Goal: Check status: Check status

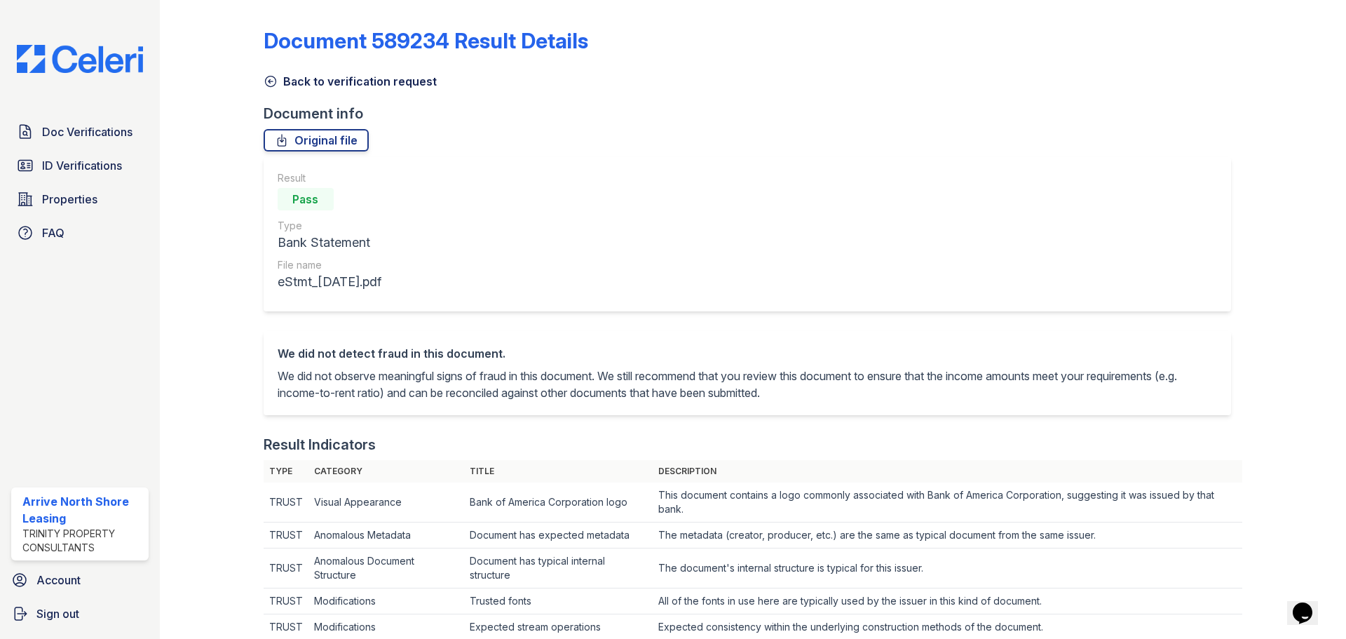
click at [280, 86] on link "Back to verification request" at bounding box center [350, 81] width 173 height 17
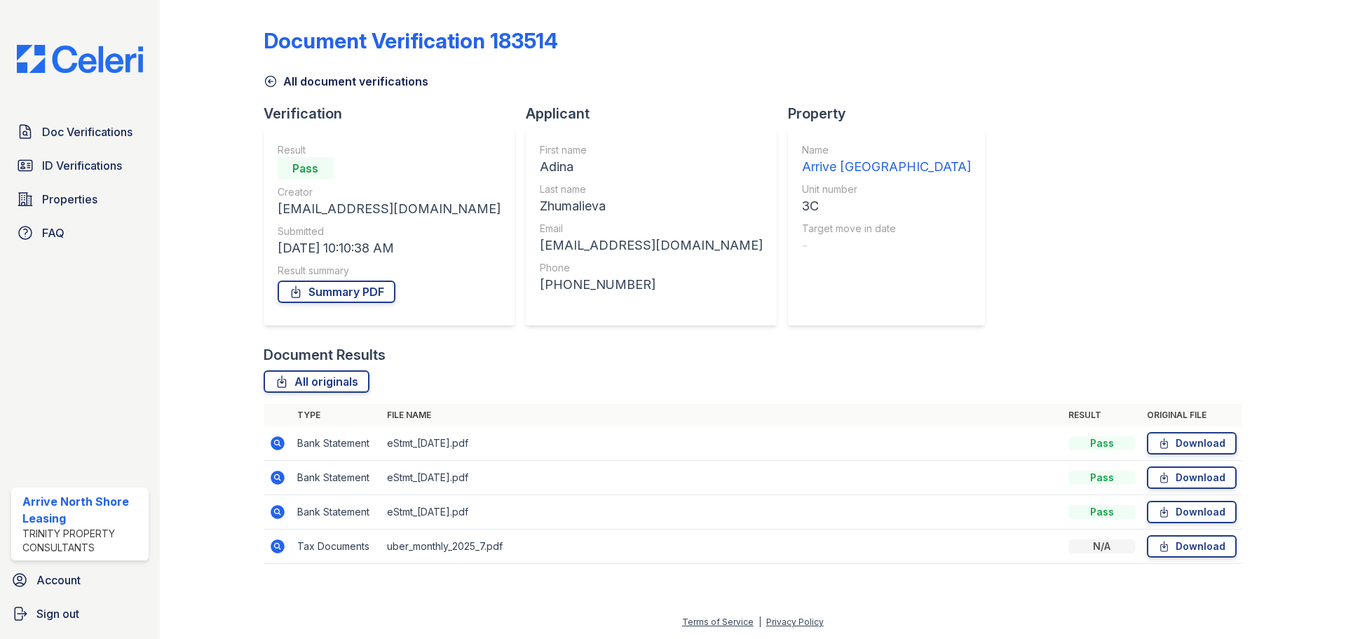
click at [282, 545] on icon at bounding box center [278, 546] width 14 height 14
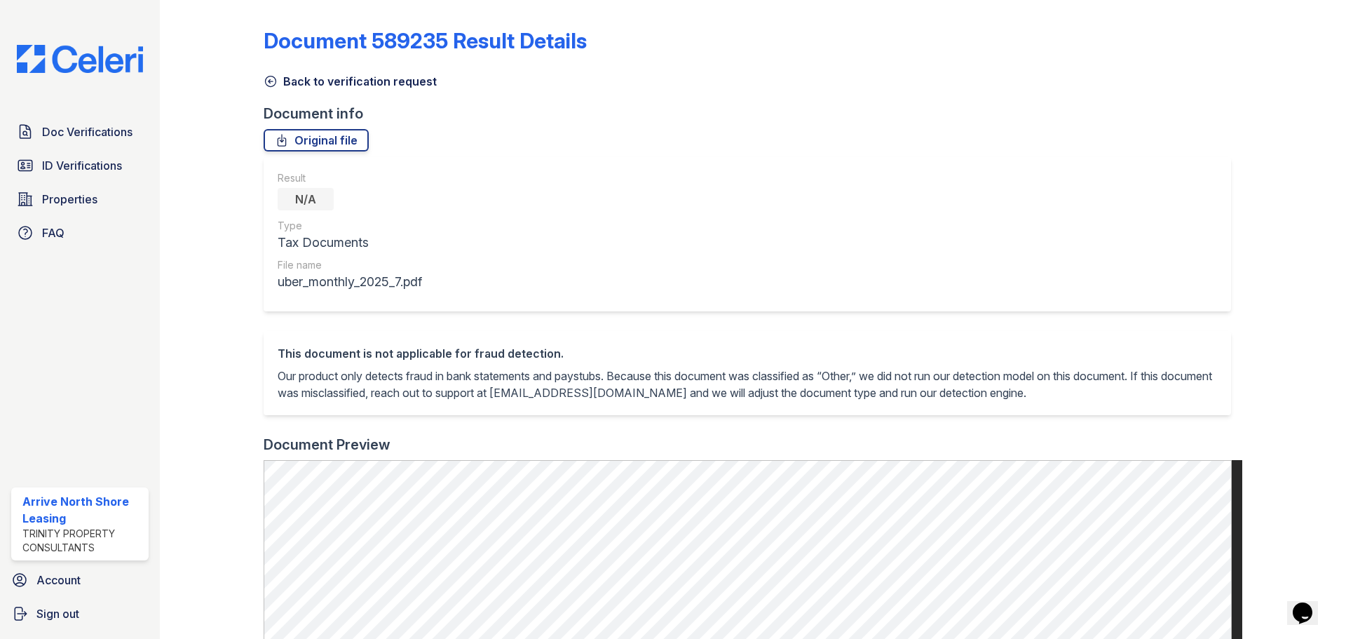
click at [292, 83] on link "Back to verification request" at bounding box center [350, 81] width 173 height 17
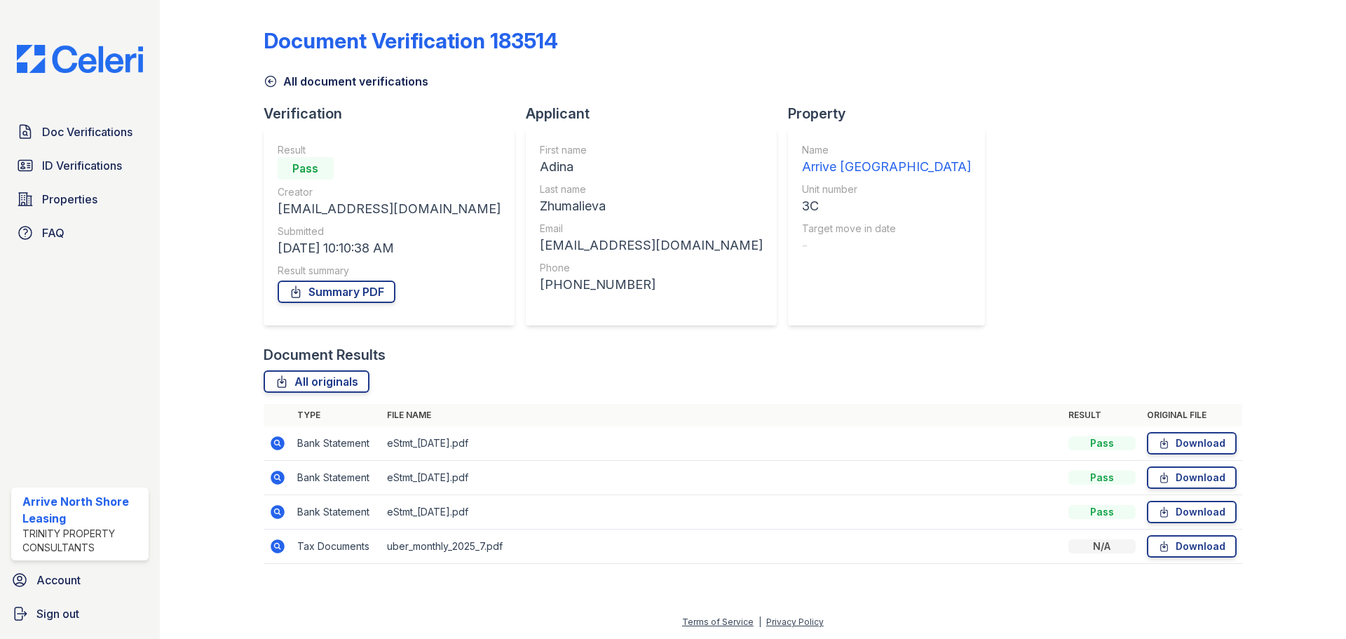
click at [285, 73] on link "All document verifications" at bounding box center [346, 81] width 165 height 17
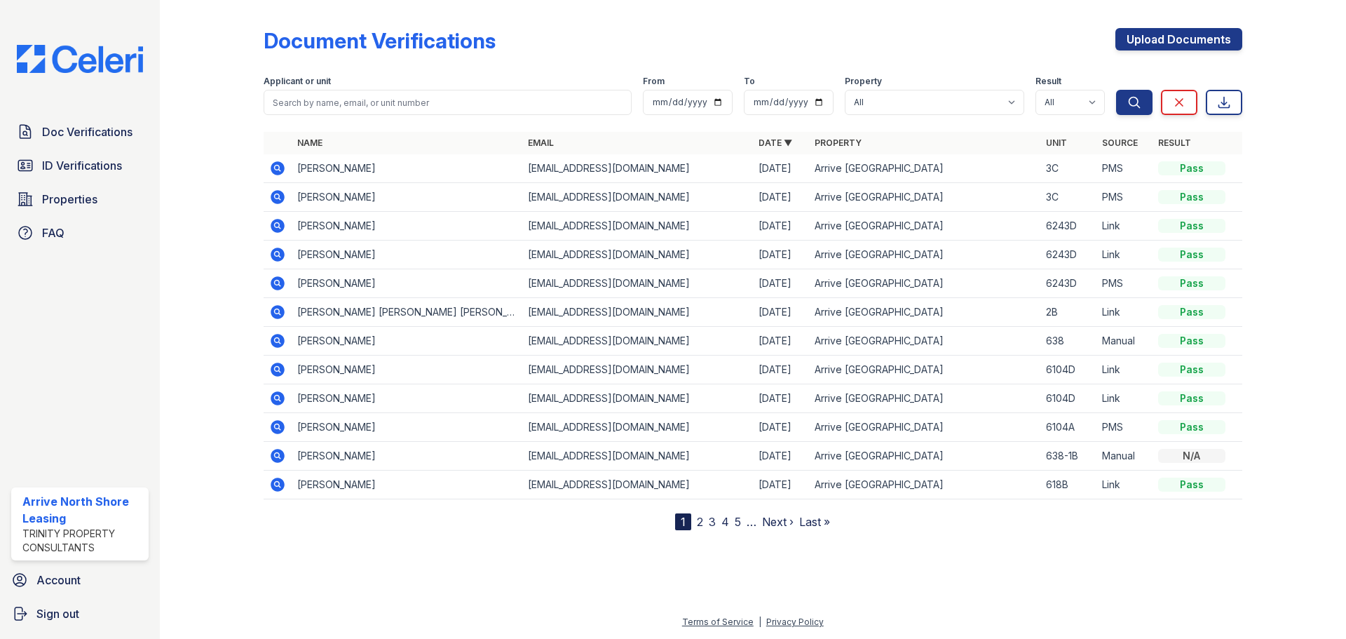
click at [273, 162] on icon at bounding box center [277, 168] width 17 height 17
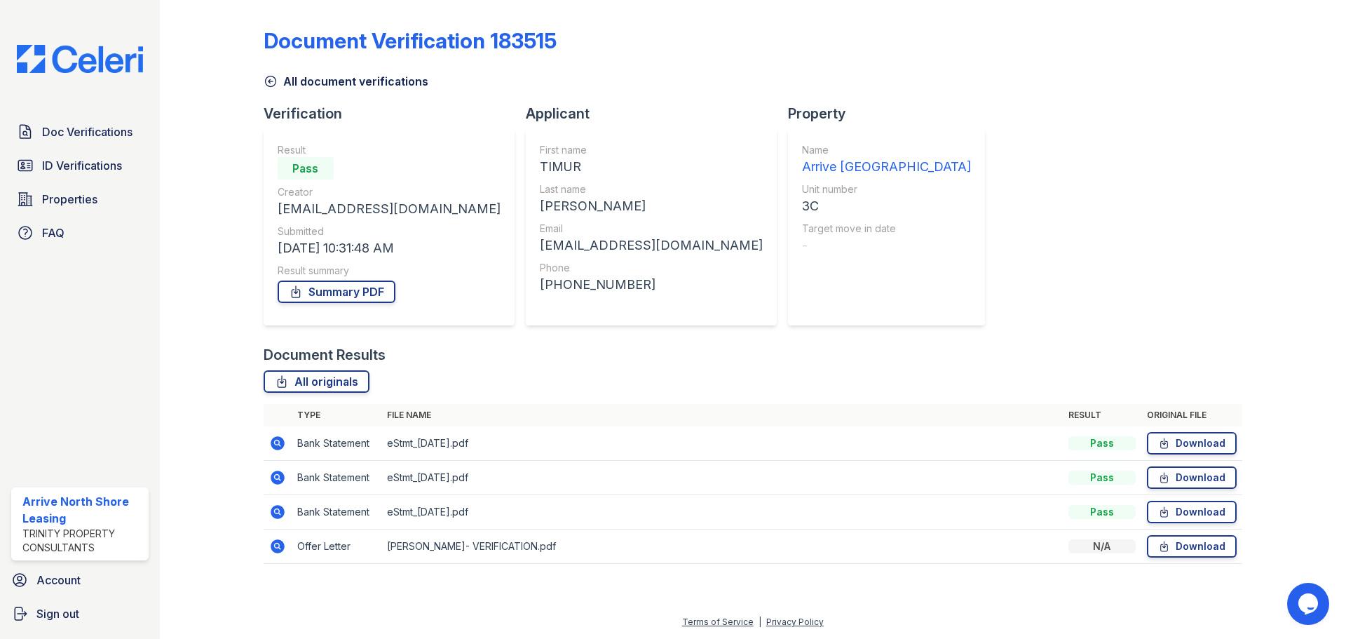
click at [265, 550] on td at bounding box center [278, 546] width 28 height 34
click at [280, 552] on icon at bounding box center [278, 546] width 14 height 14
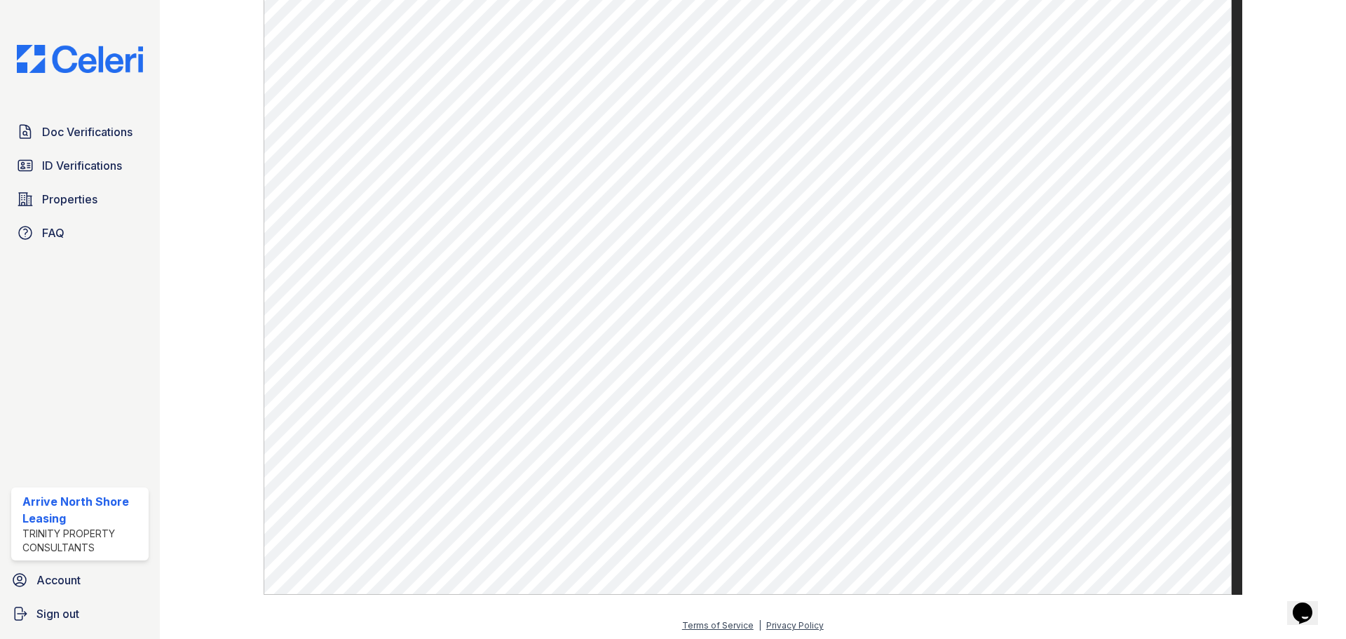
scroll to position [507, 0]
click at [96, 131] on span "Doc Verifications" at bounding box center [87, 131] width 90 height 17
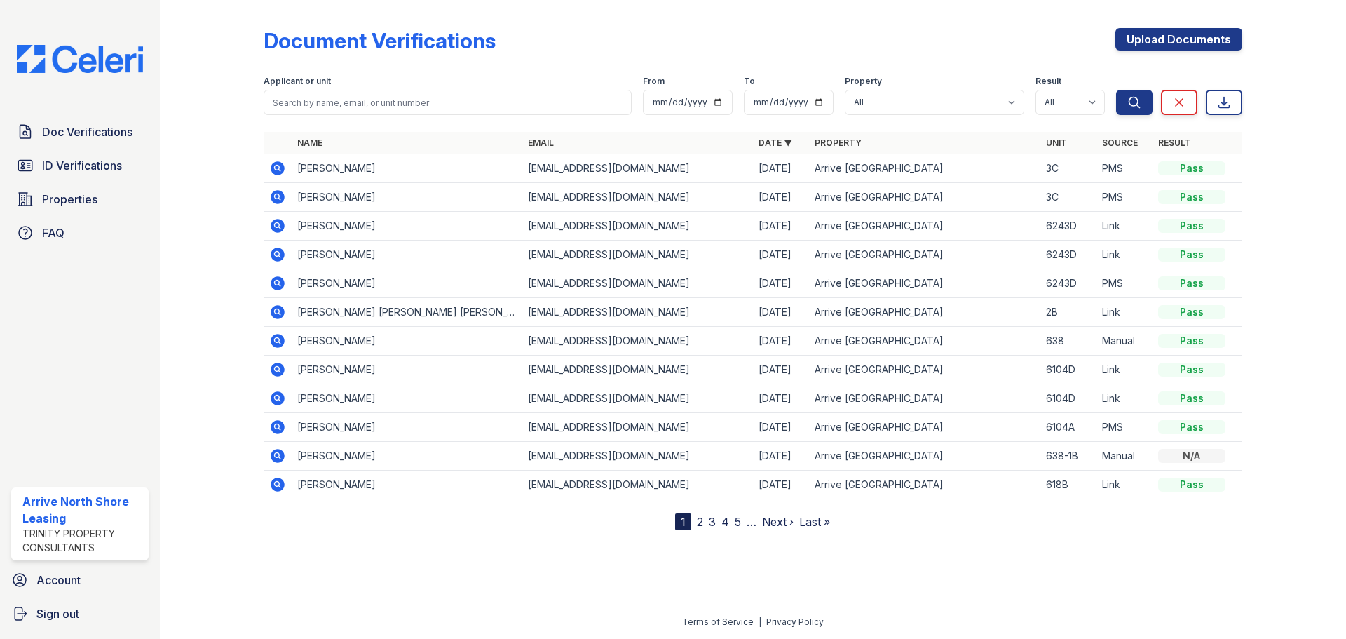
click at [81, 169] on span "ID Verifications" at bounding box center [82, 165] width 80 height 17
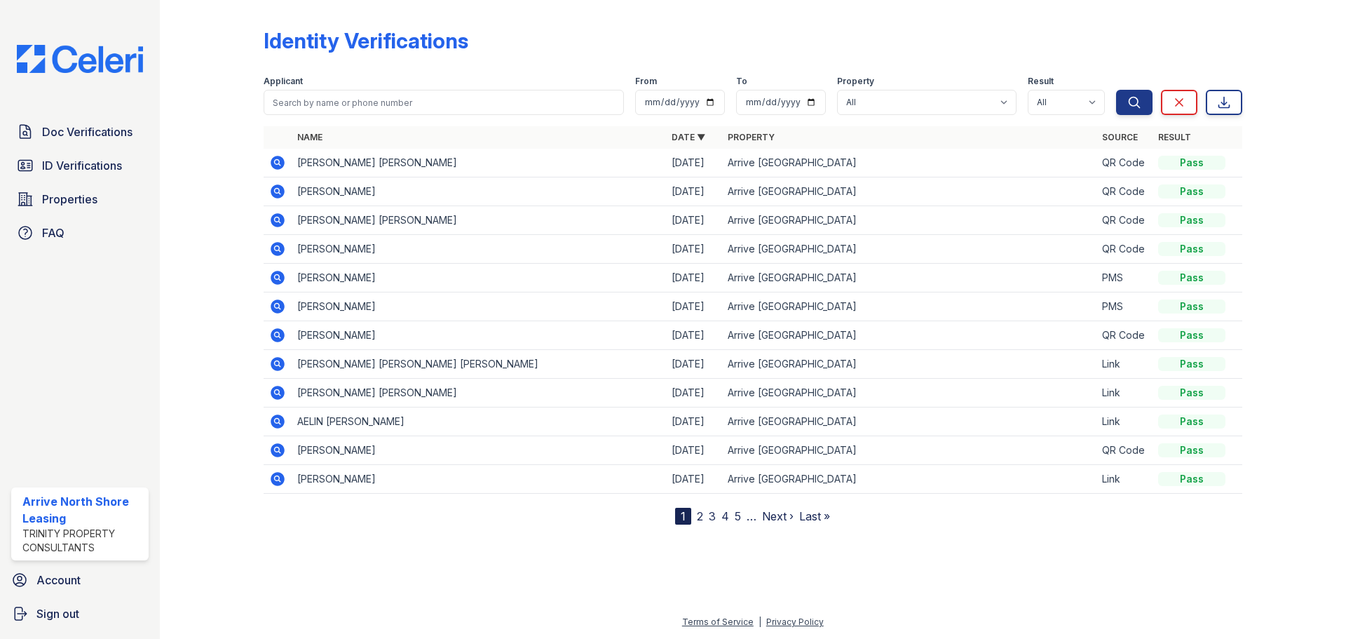
click at [279, 158] on icon at bounding box center [278, 163] width 14 height 14
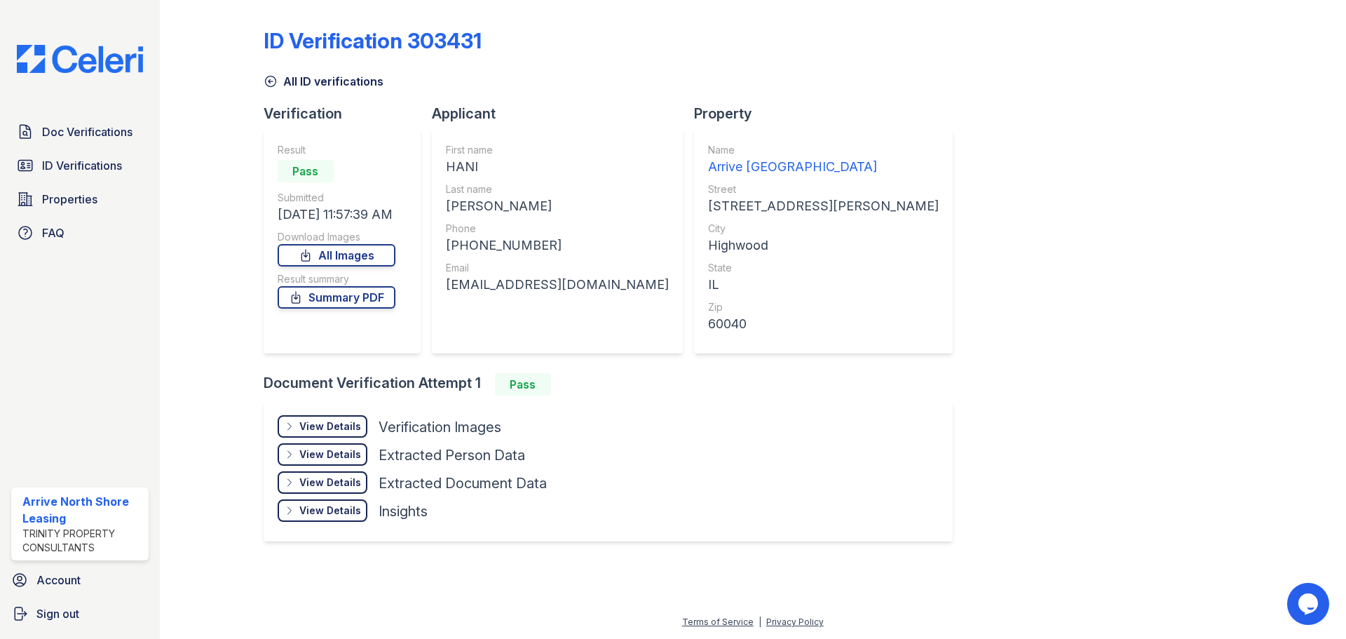
click at [335, 420] on div "View Details" at bounding box center [330, 426] width 62 height 14
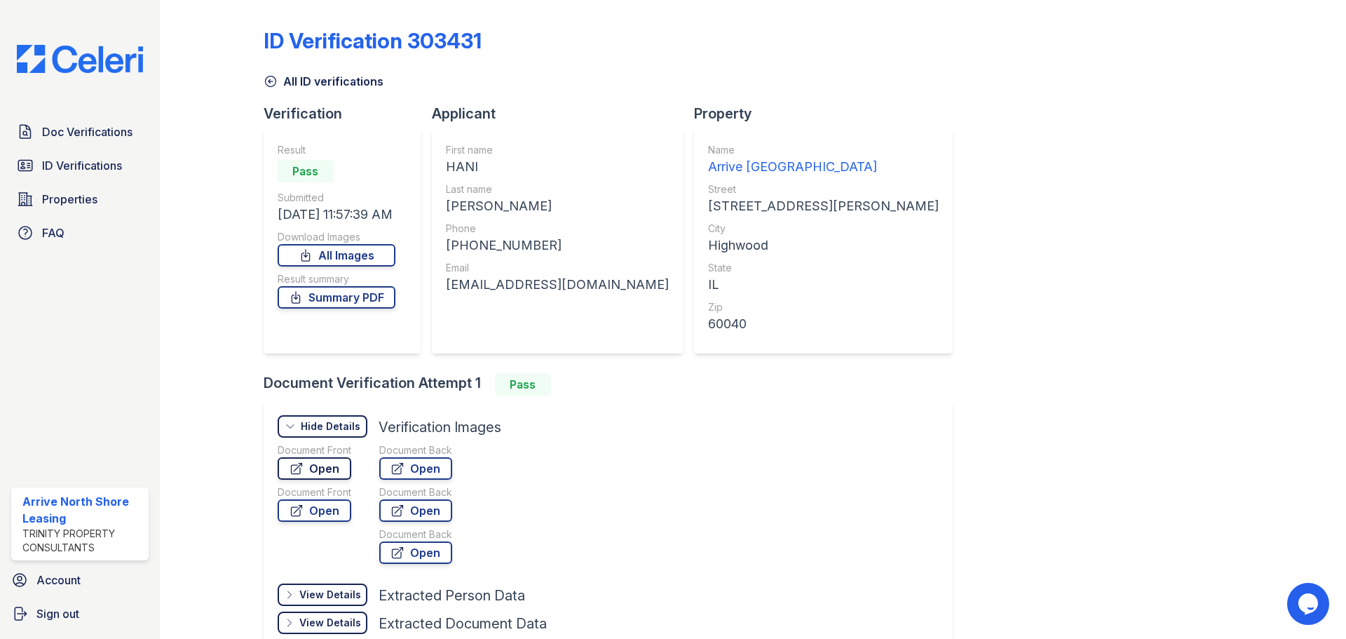
click at [327, 465] on link "Open" at bounding box center [315, 468] width 74 height 22
click at [261, 77] on div at bounding box center [222, 353] width 81 height 695
click at [280, 80] on link "All ID verifications" at bounding box center [324, 81] width 120 height 17
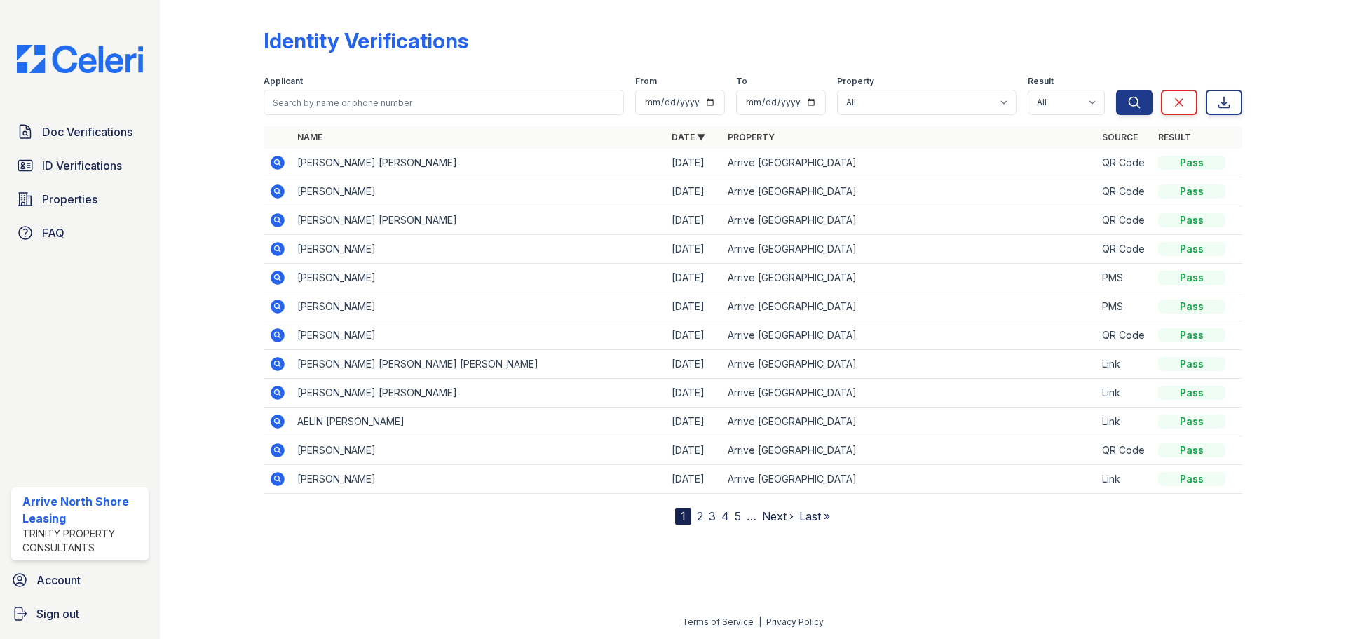
click at [271, 196] on icon at bounding box center [277, 191] width 17 height 17
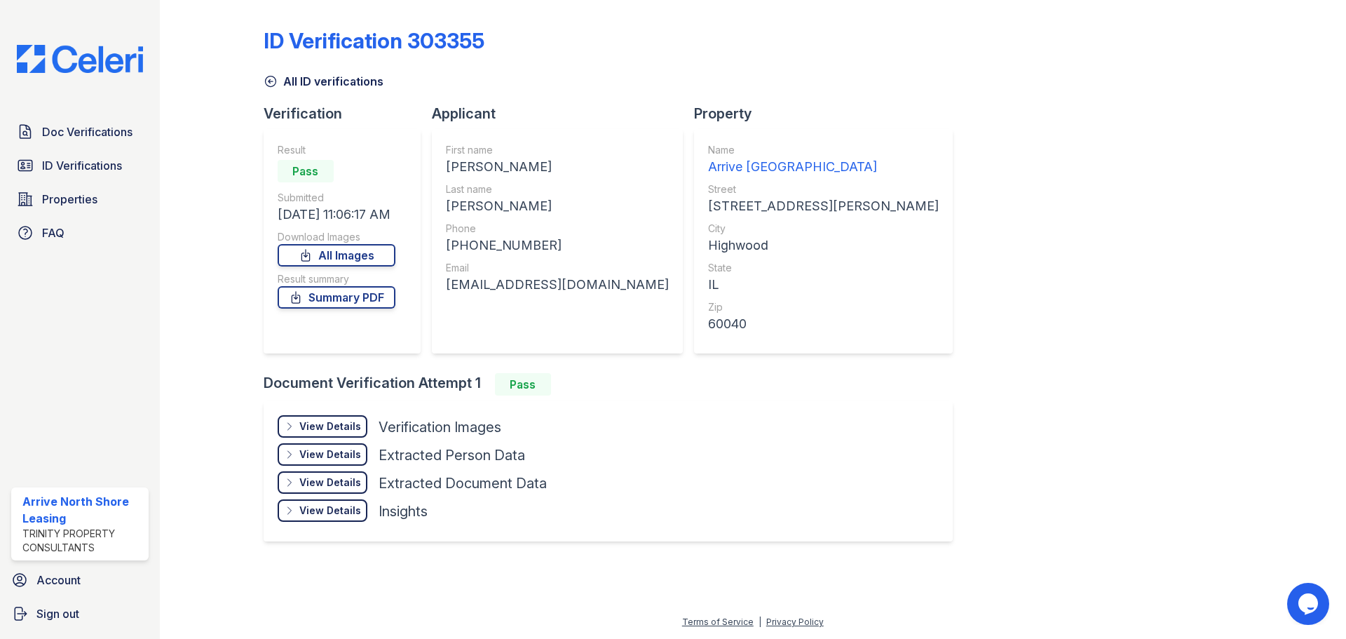
click at [334, 432] on div "View Details" at bounding box center [330, 426] width 62 height 14
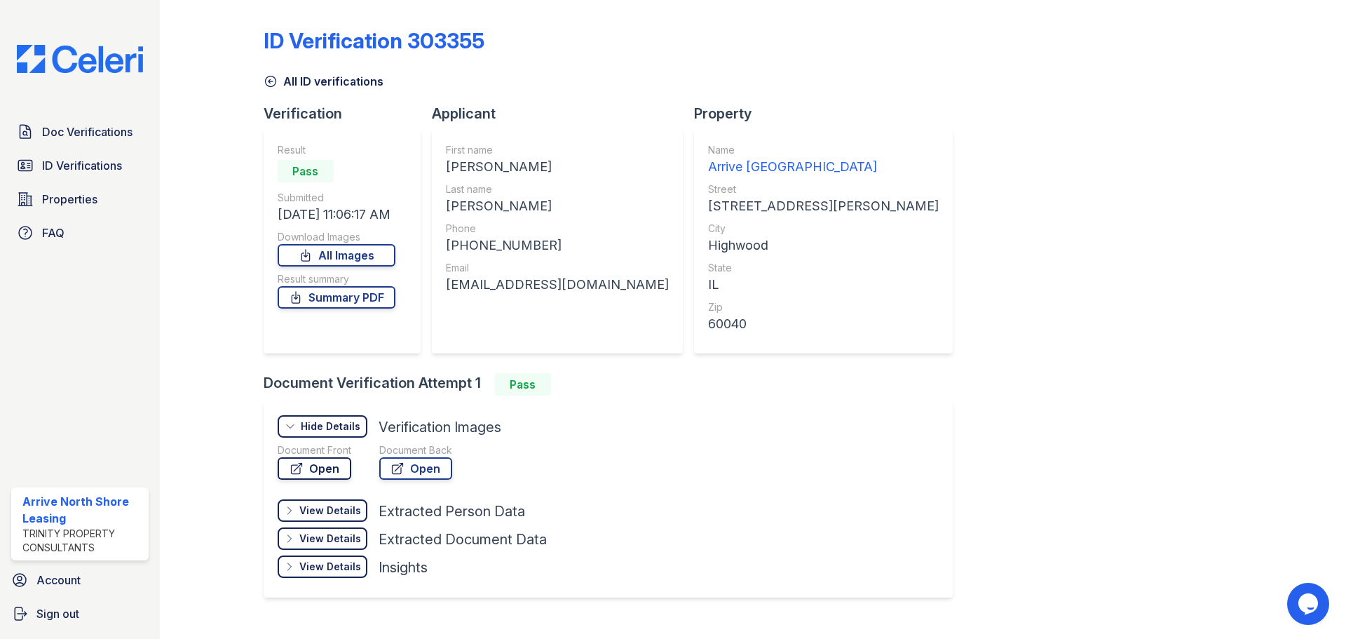
click at [334, 468] on link "Open" at bounding box center [315, 468] width 74 height 22
click at [265, 84] on icon at bounding box center [270, 81] width 11 height 11
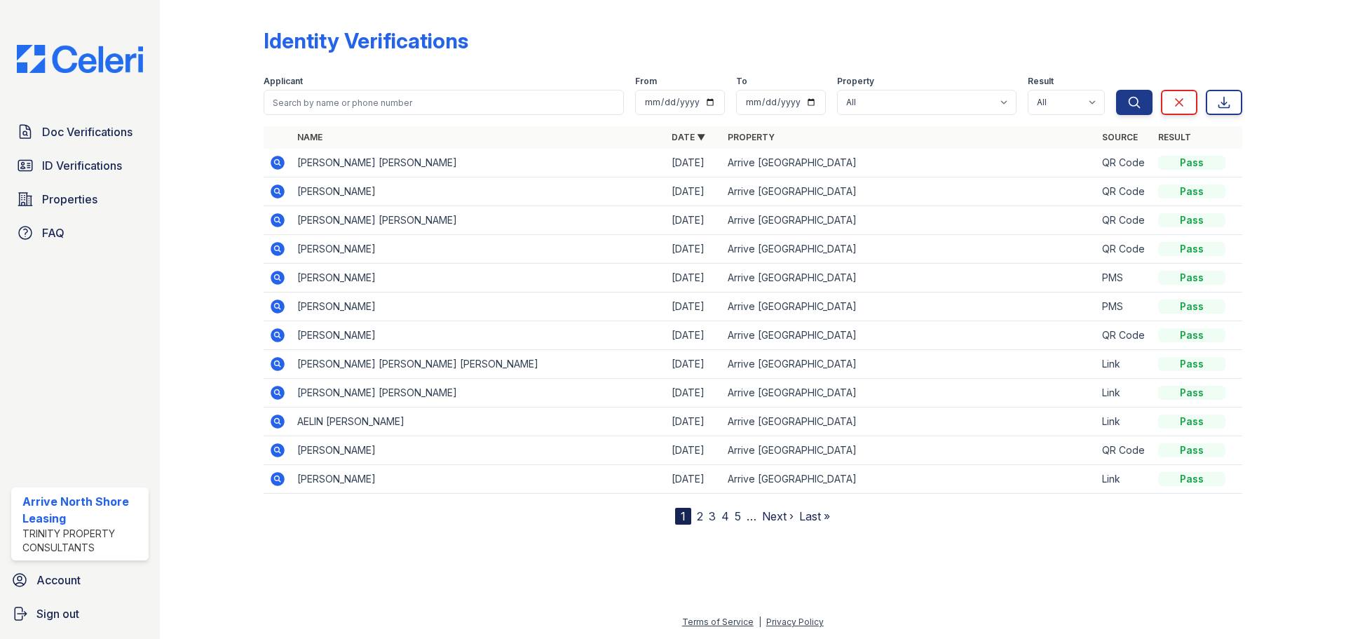
click at [273, 221] on icon at bounding box center [278, 220] width 14 height 14
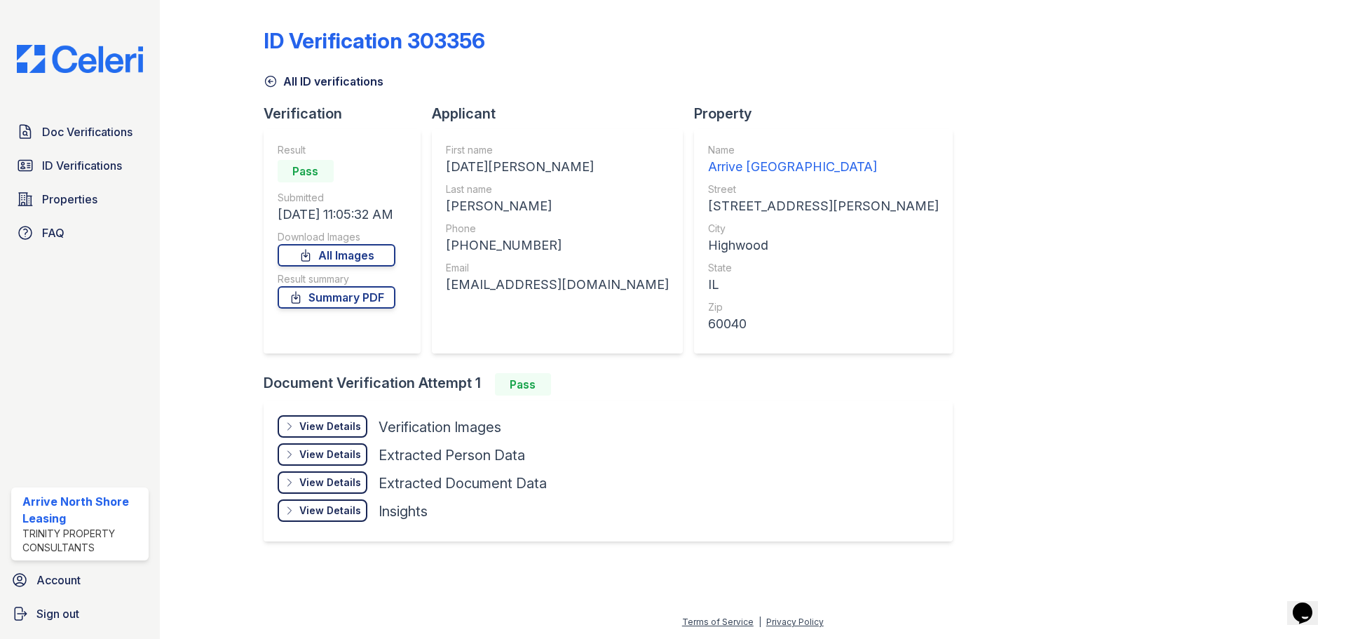
click at [329, 420] on div "View Details" at bounding box center [330, 426] width 62 height 14
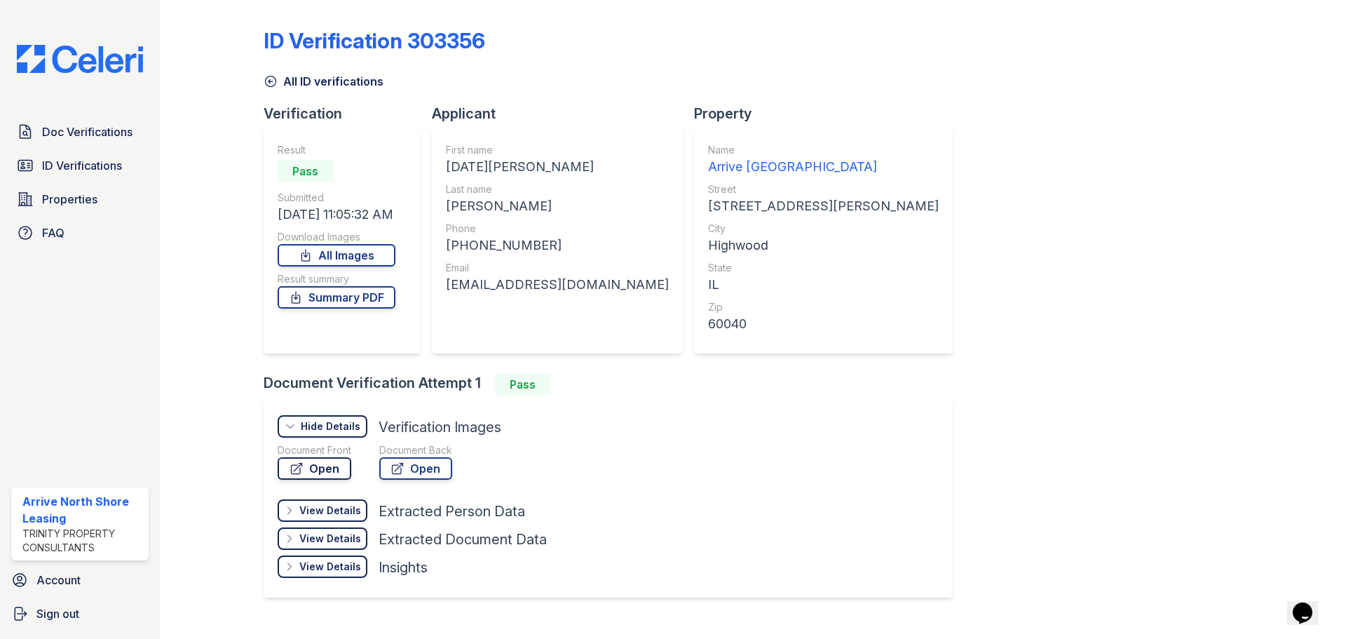
click at [325, 465] on link "Open" at bounding box center [315, 468] width 74 height 22
click at [271, 76] on icon at bounding box center [270, 81] width 11 height 11
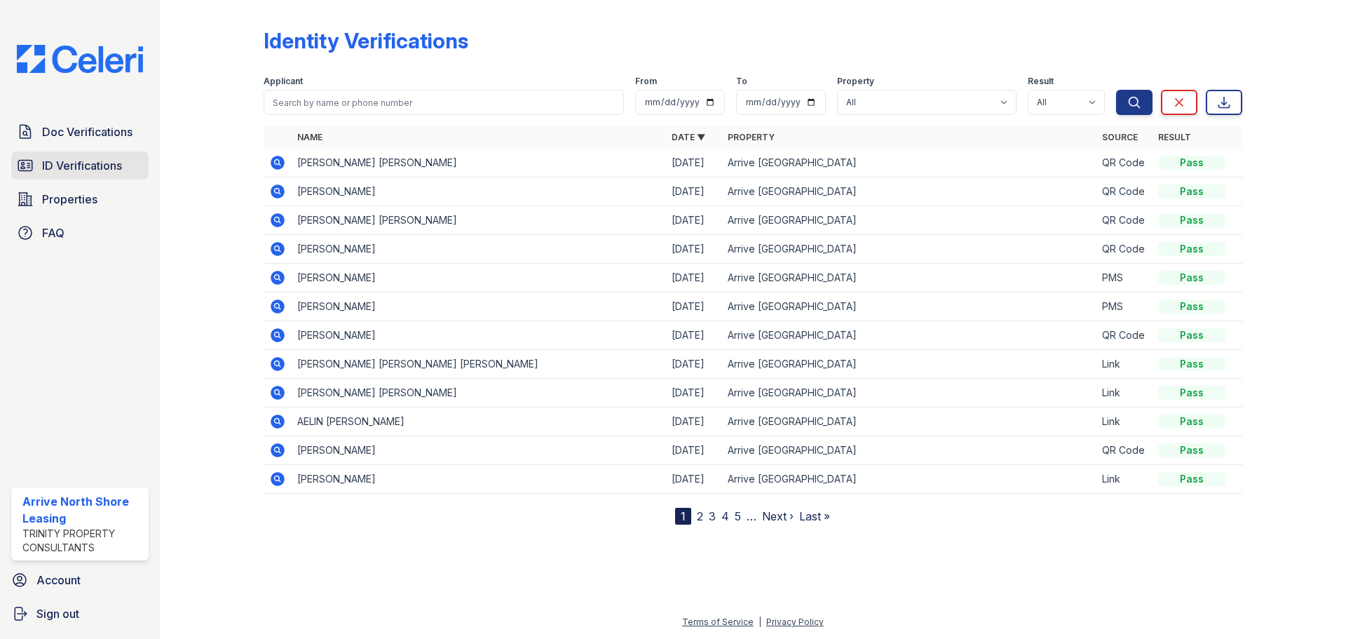
click at [88, 172] on span "ID Verifications" at bounding box center [82, 165] width 80 height 17
click at [277, 245] on icon at bounding box center [278, 249] width 14 height 14
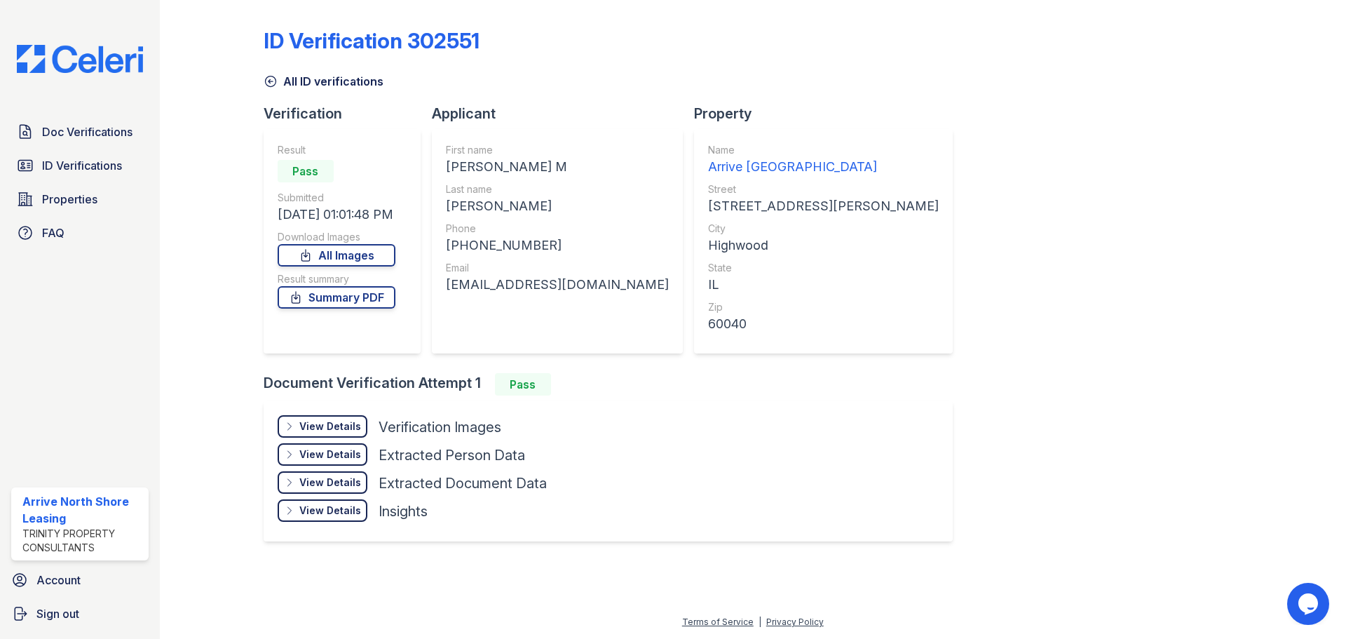
click at [316, 428] on div "View Details" at bounding box center [330, 426] width 62 height 14
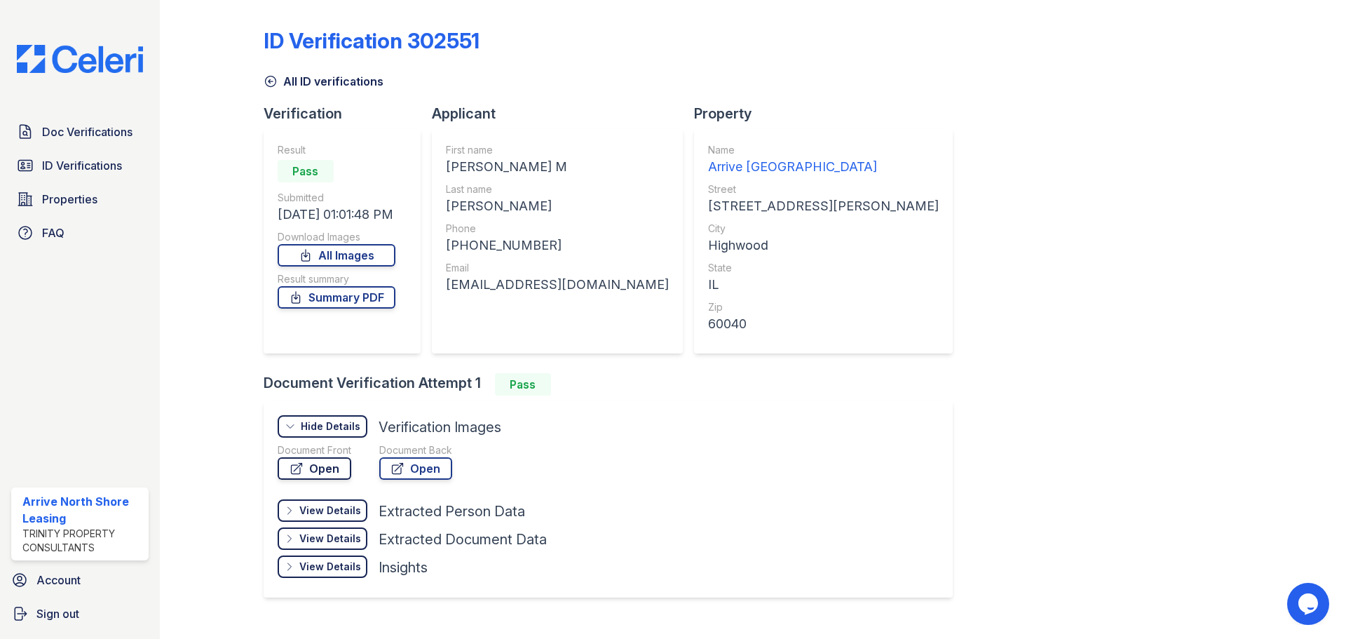
click at [334, 472] on link "Open" at bounding box center [315, 468] width 74 height 22
click at [264, 83] on icon at bounding box center [271, 81] width 14 height 14
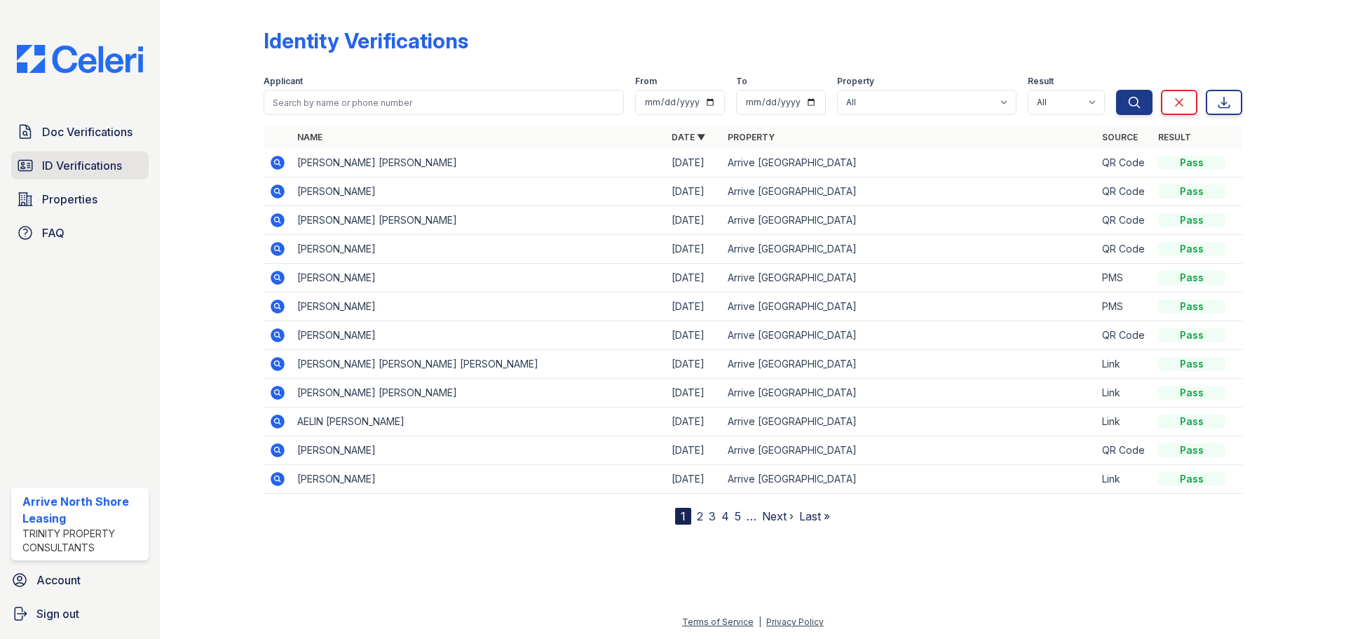
click at [99, 154] on link "ID Verifications" at bounding box center [79, 165] width 137 height 28
click at [107, 119] on link "Doc Verifications" at bounding box center [79, 132] width 137 height 28
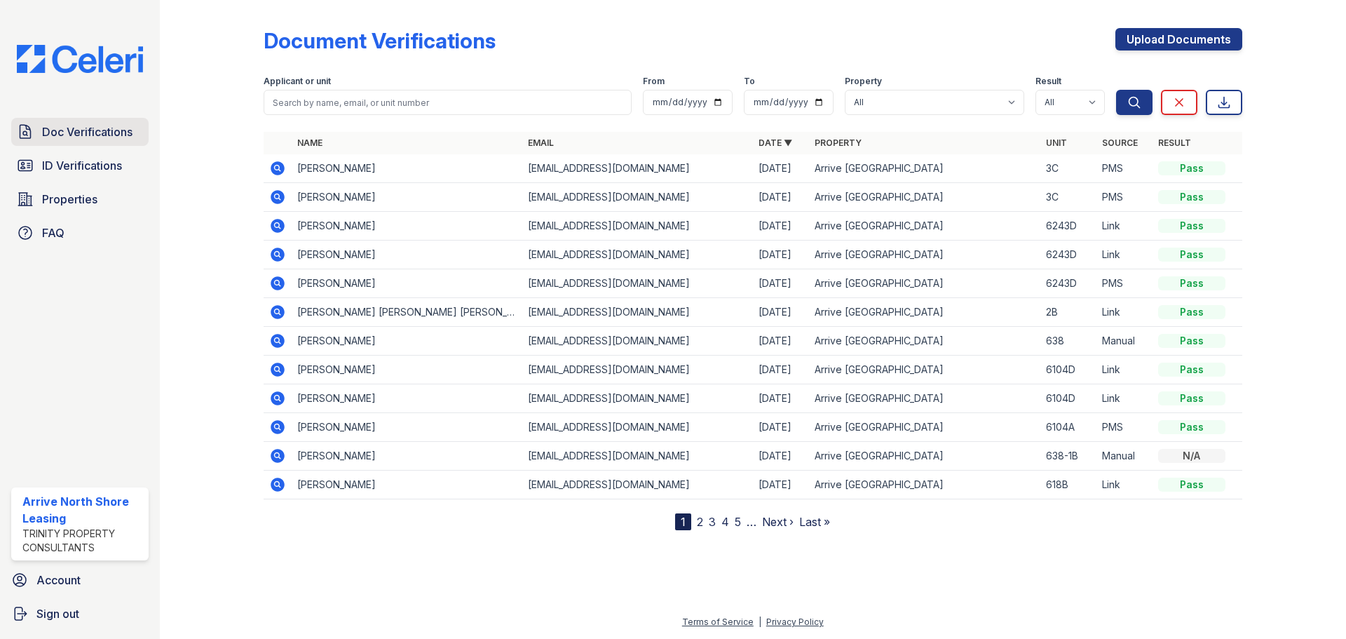
click at [95, 144] on link "Doc Verifications" at bounding box center [79, 132] width 137 height 28
click at [271, 165] on icon at bounding box center [277, 168] width 17 height 17
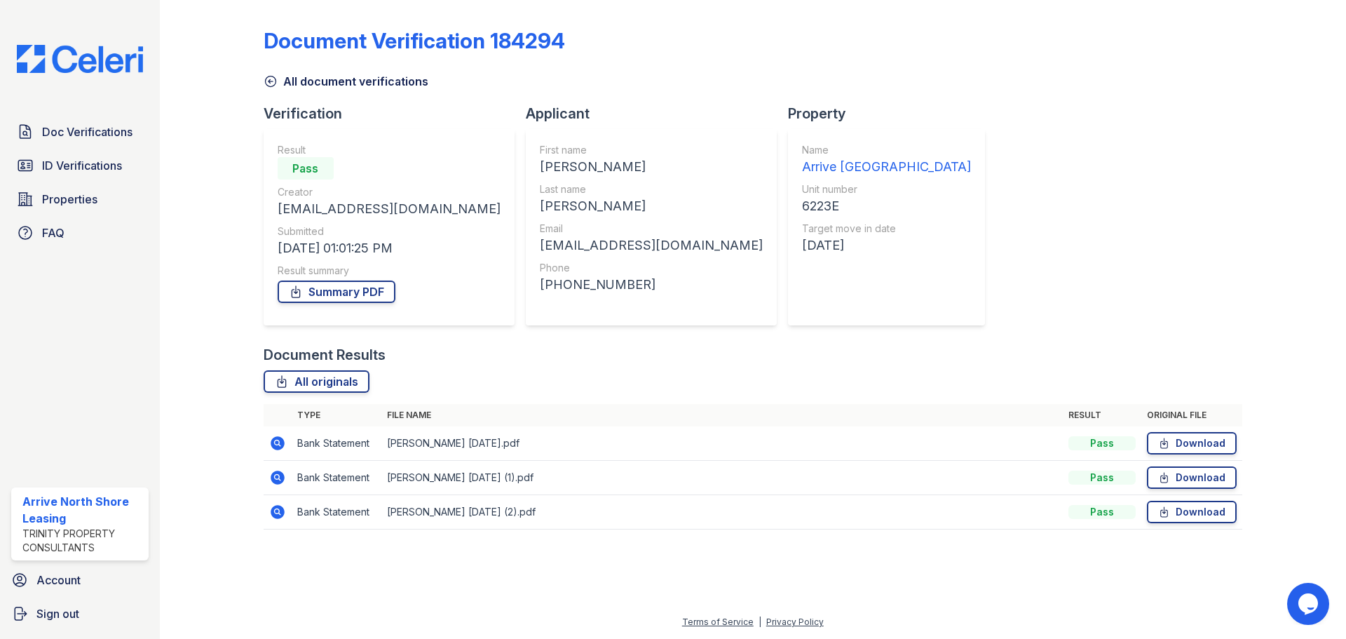
click at [281, 446] on icon at bounding box center [278, 443] width 14 height 14
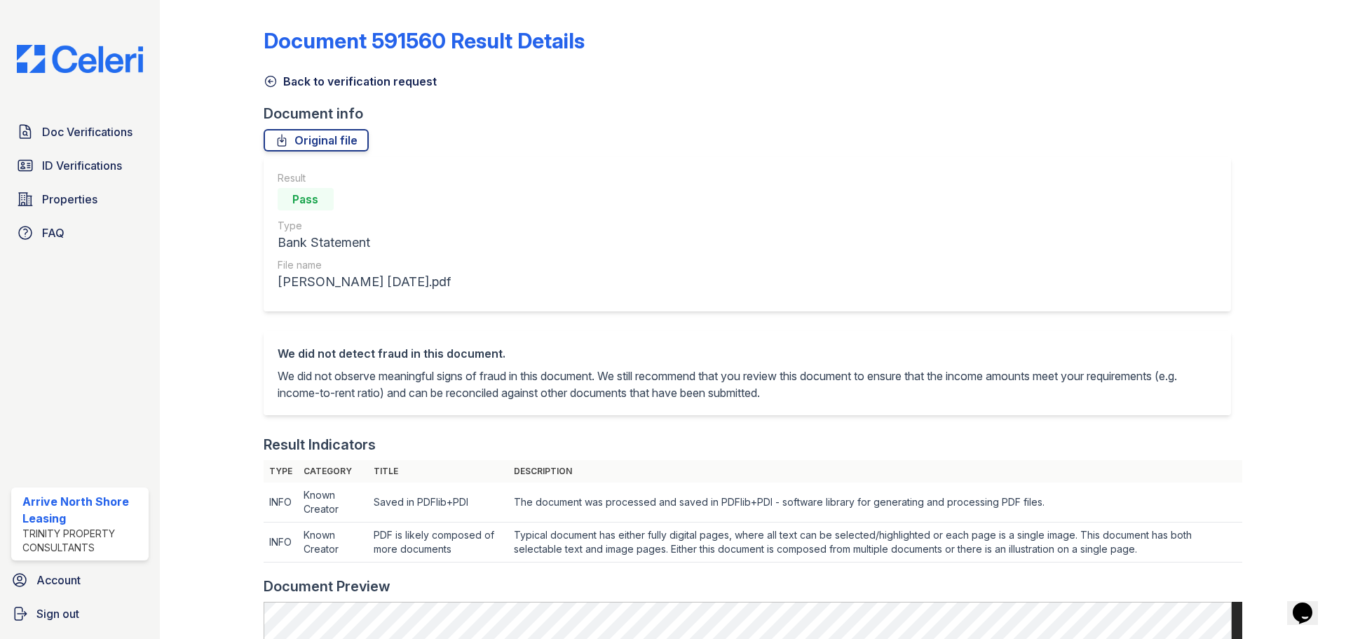
click at [282, 76] on link "Back to verification request" at bounding box center [350, 81] width 173 height 17
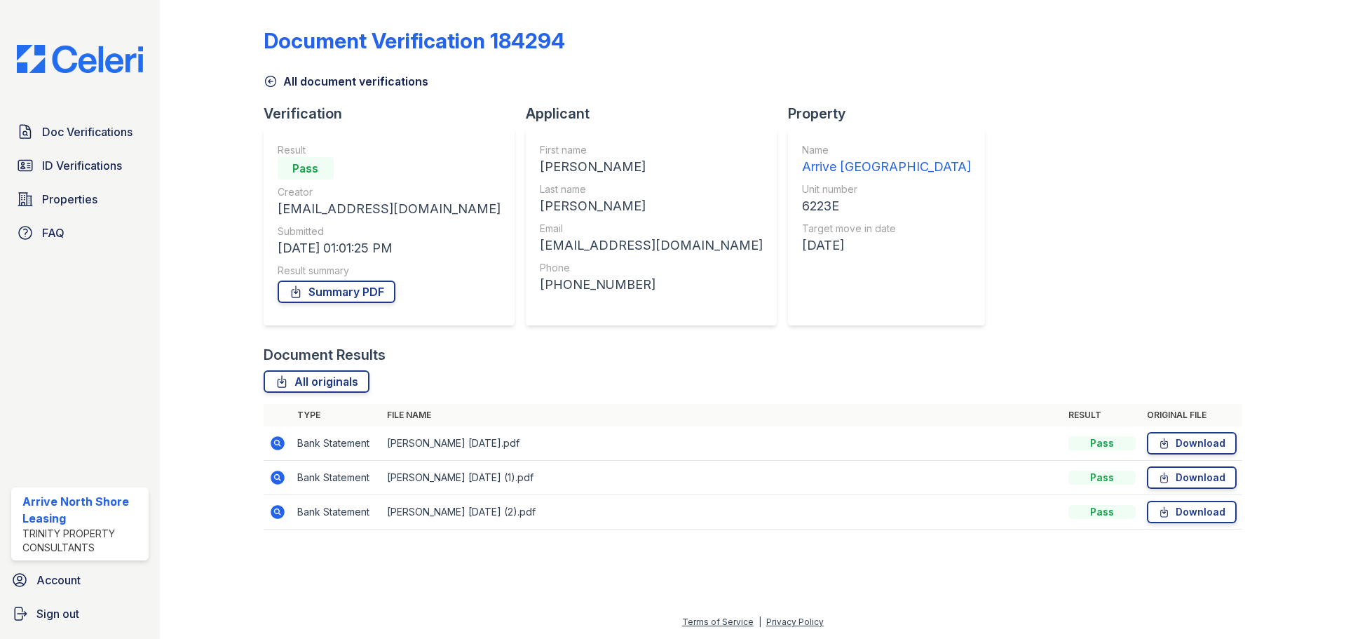
click at [287, 479] on td at bounding box center [278, 478] width 28 height 34
click at [282, 479] on icon at bounding box center [278, 477] width 14 height 14
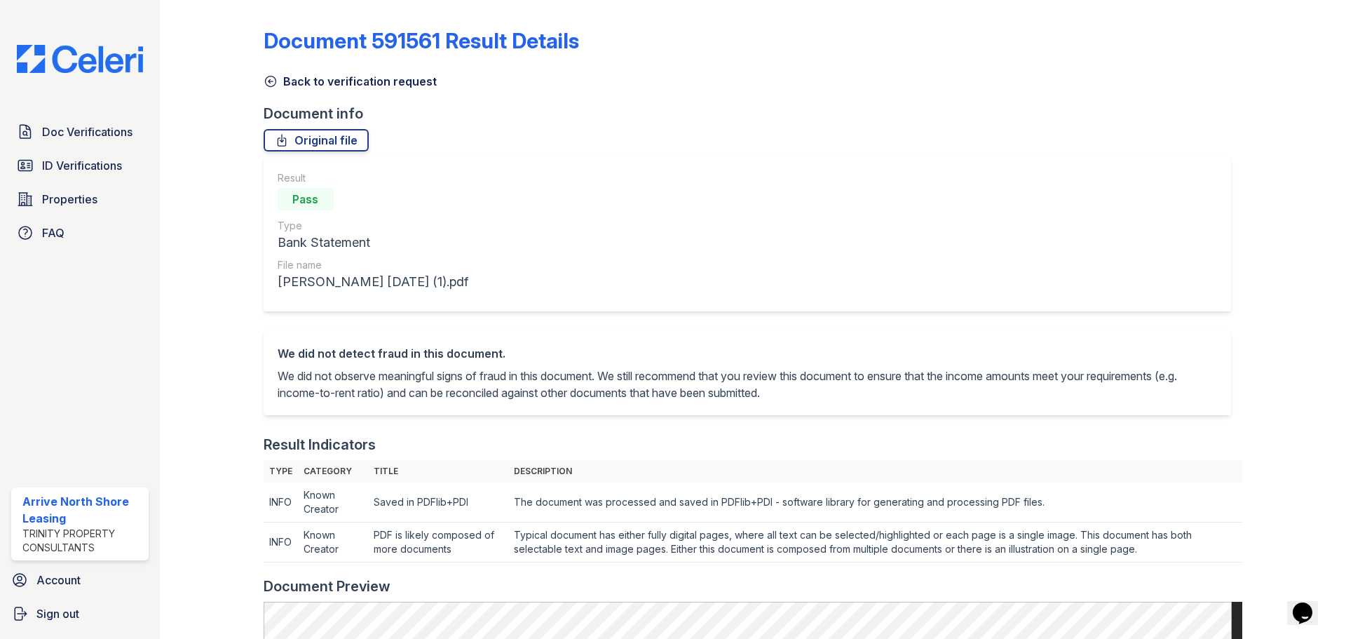
click at [273, 81] on icon at bounding box center [271, 81] width 14 height 14
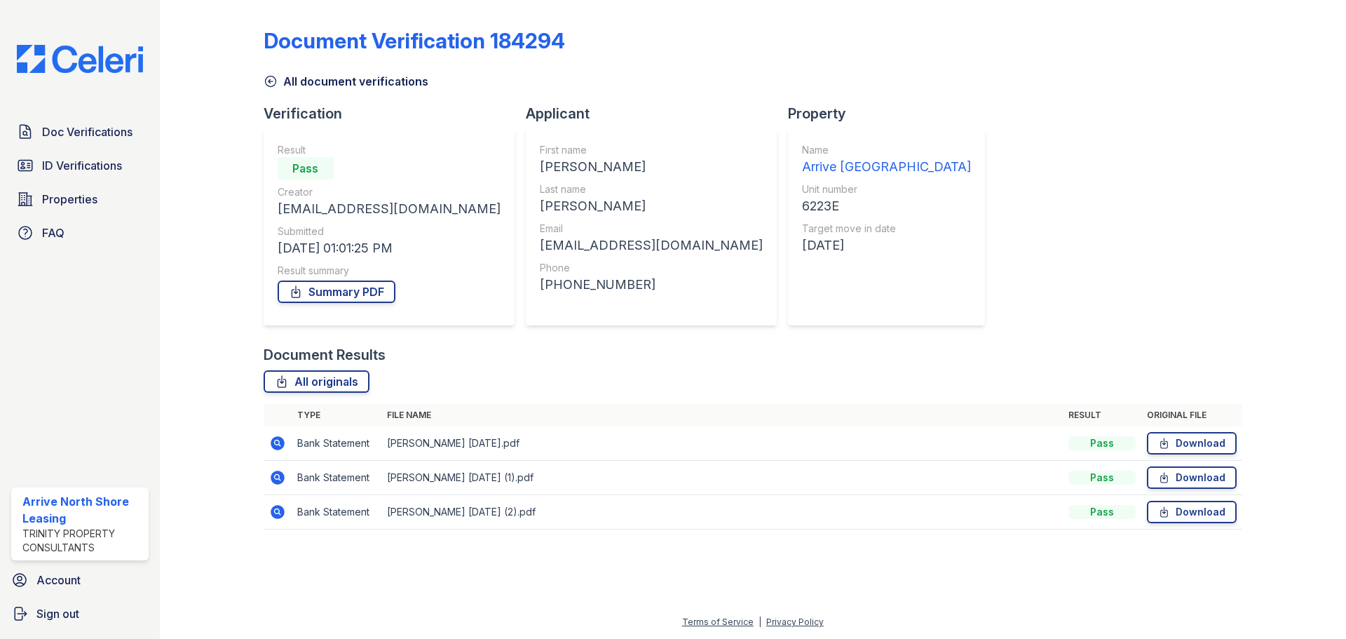
click at [275, 511] on icon at bounding box center [277, 511] width 4 height 4
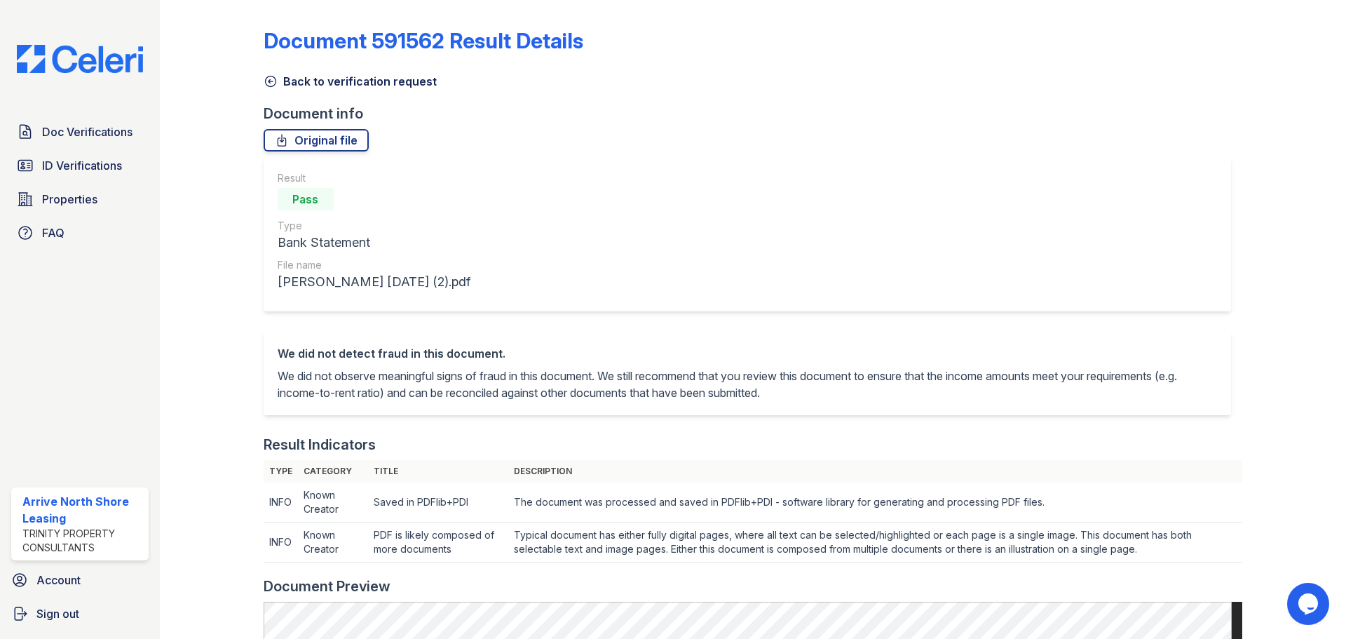
click at [280, 80] on link "Back to verification request" at bounding box center [350, 81] width 173 height 17
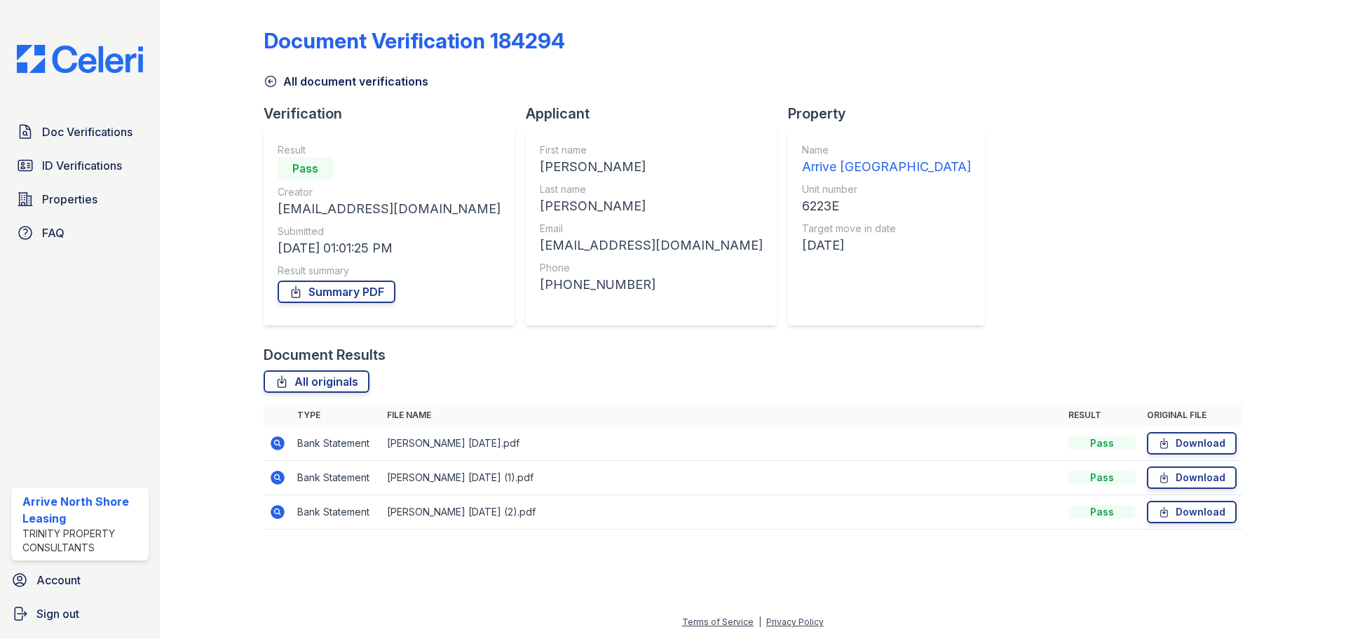
click at [271, 437] on icon at bounding box center [277, 443] width 17 height 17
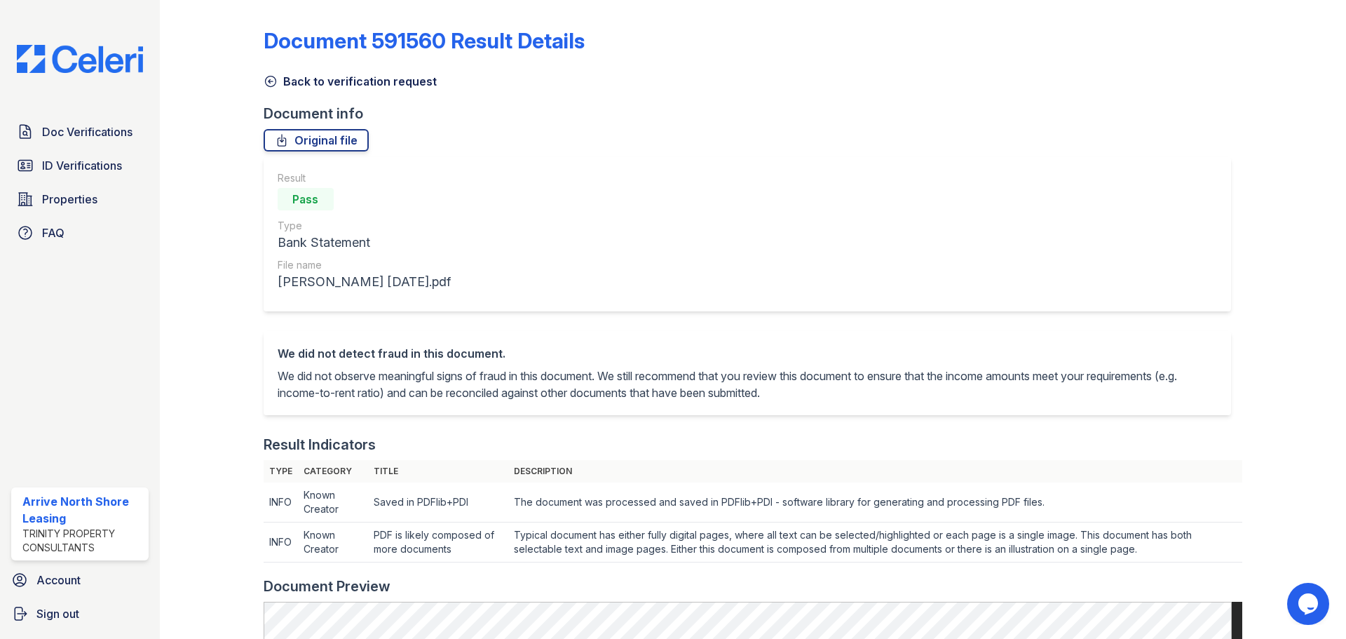
click at [271, 79] on icon at bounding box center [271, 81] width 14 height 14
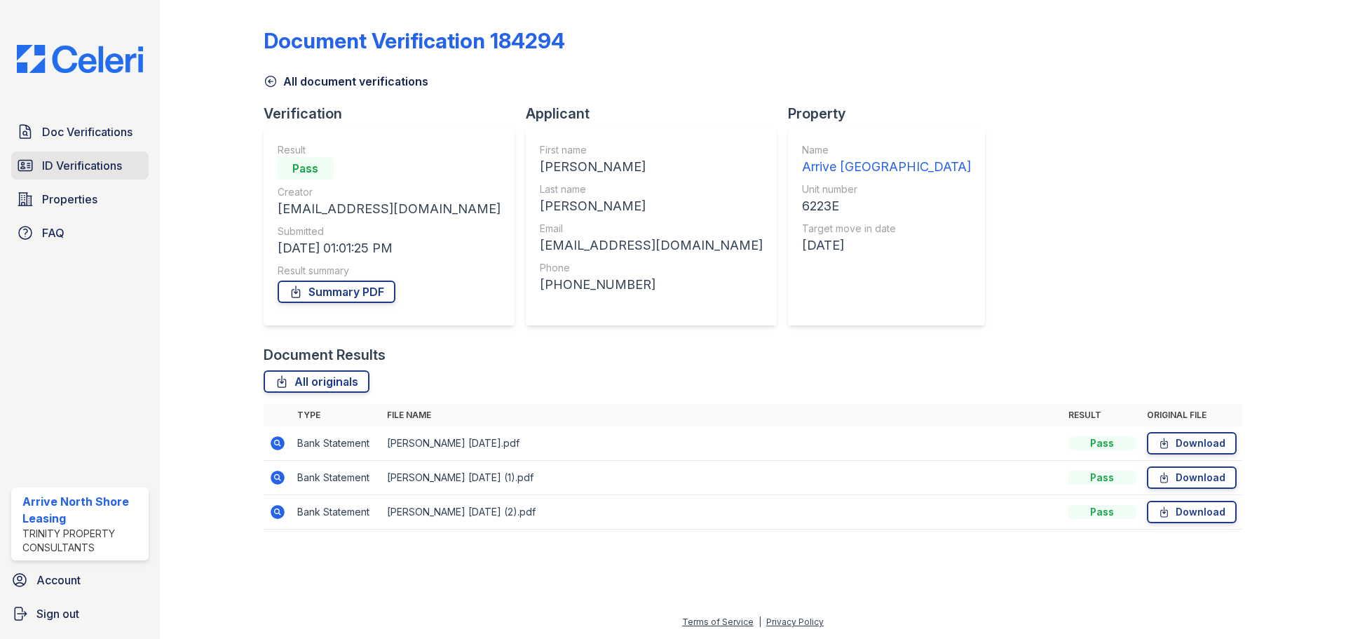
click at [85, 161] on span "ID Verifications" at bounding box center [82, 165] width 80 height 17
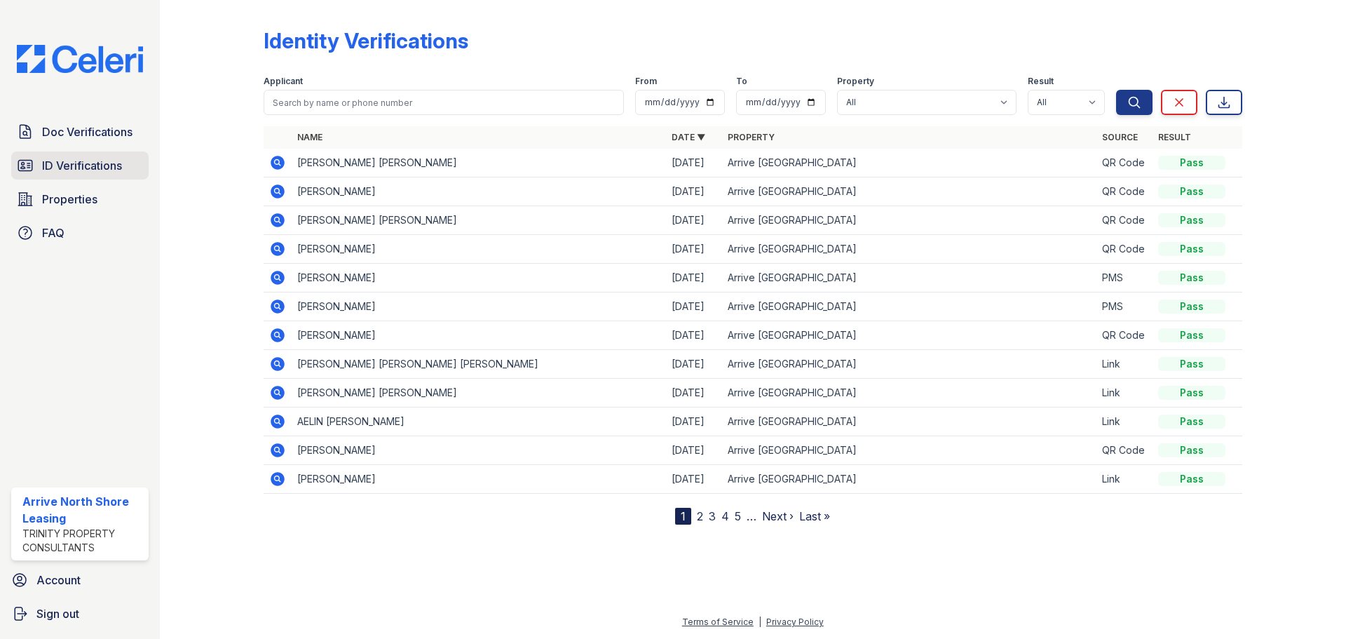
click at [84, 156] on link "ID Verifications" at bounding box center [79, 165] width 137 height 28
click at [111, 140] on span "Doc Verifications" at bounding box center [87, 131] width 90 height 17
